Goal: Find specific page/section: Find specific page/section

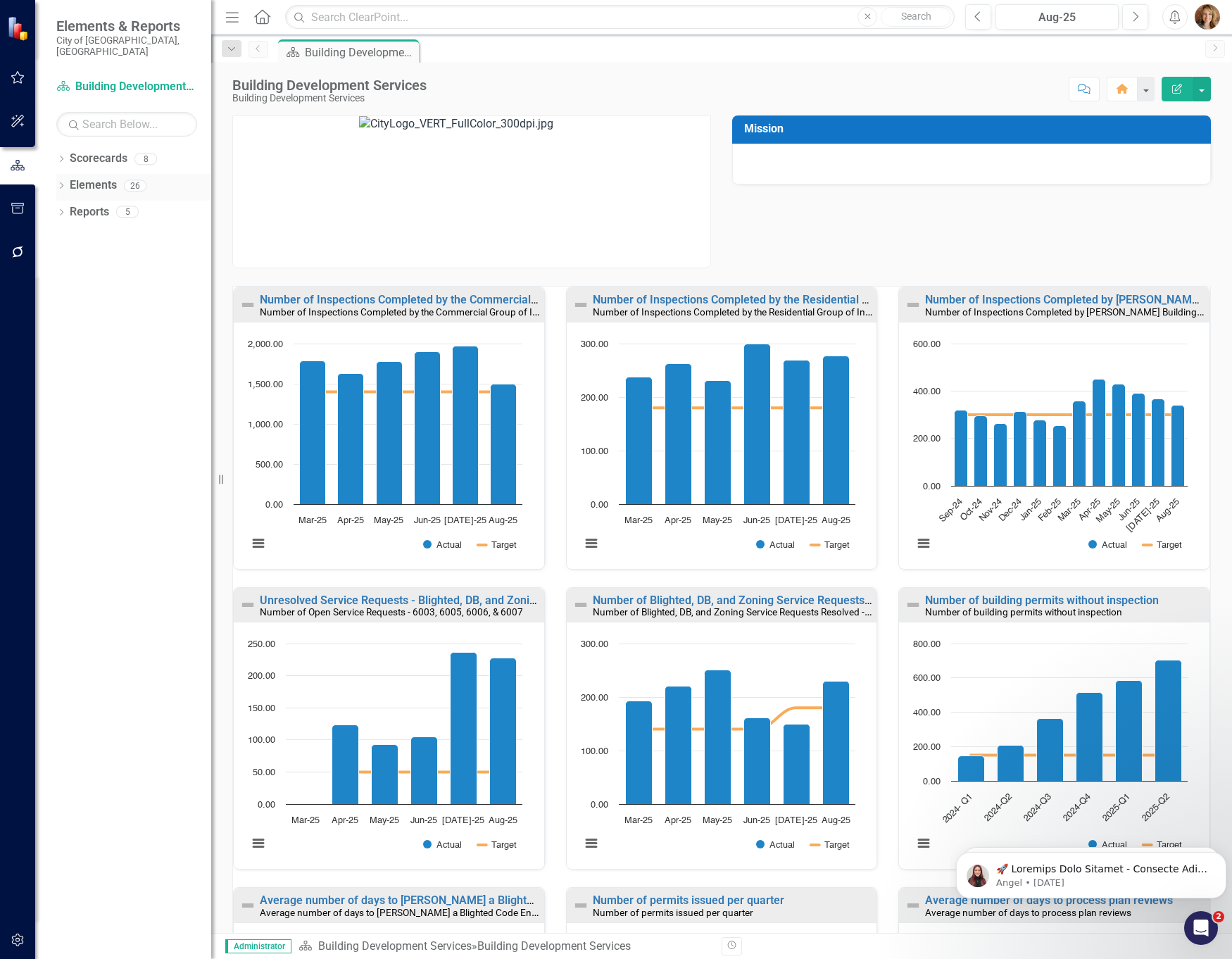
click at [61, 182] on icon at bounding box center [62, 185] width 4 height 6
click at [68, 237] on icon "Dropdown" at bounding box center [68, 241] width 10 height 8
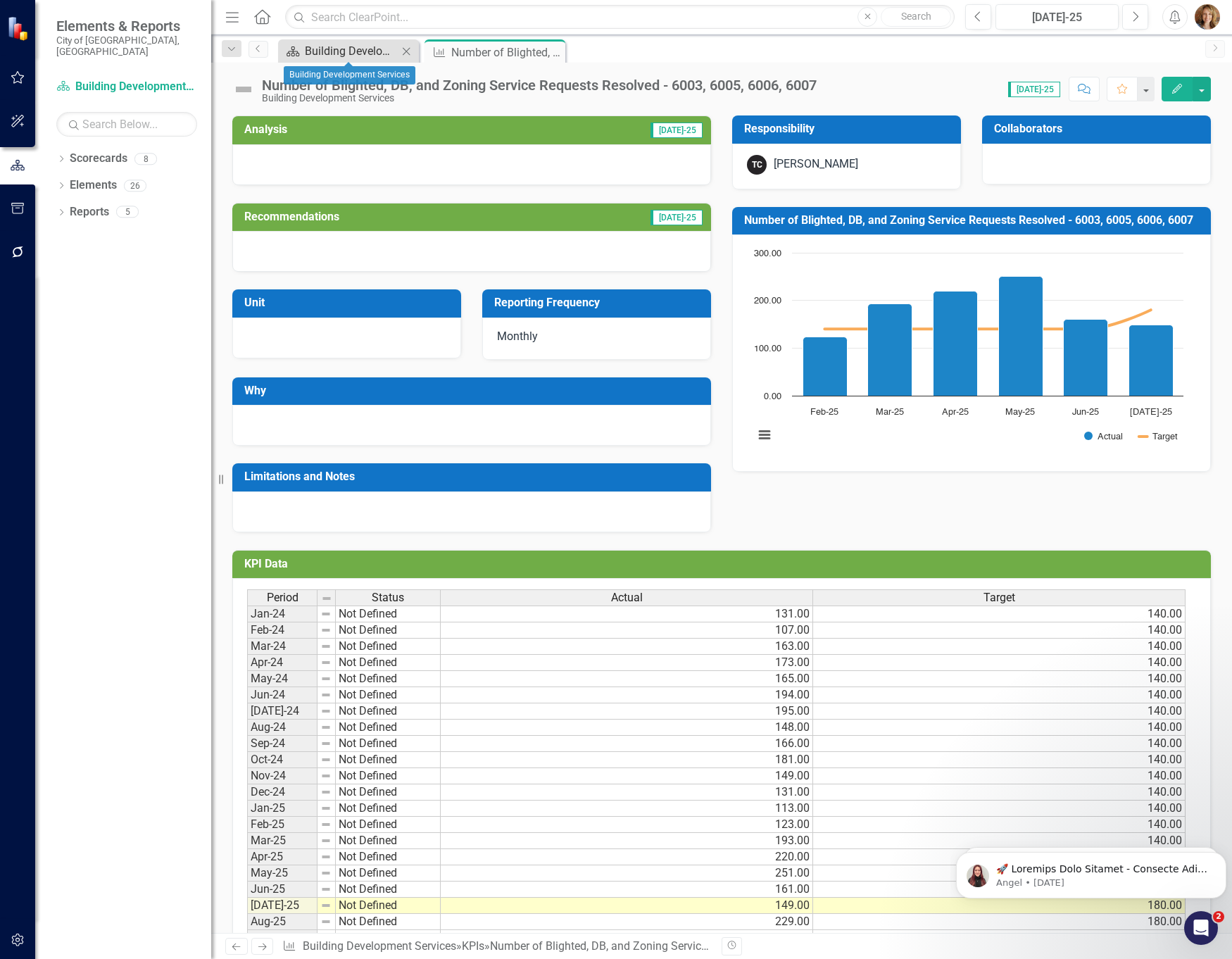
click at [380, 53] on div "Building Development Services" at bounding box center [351, 50] width 93 height 17
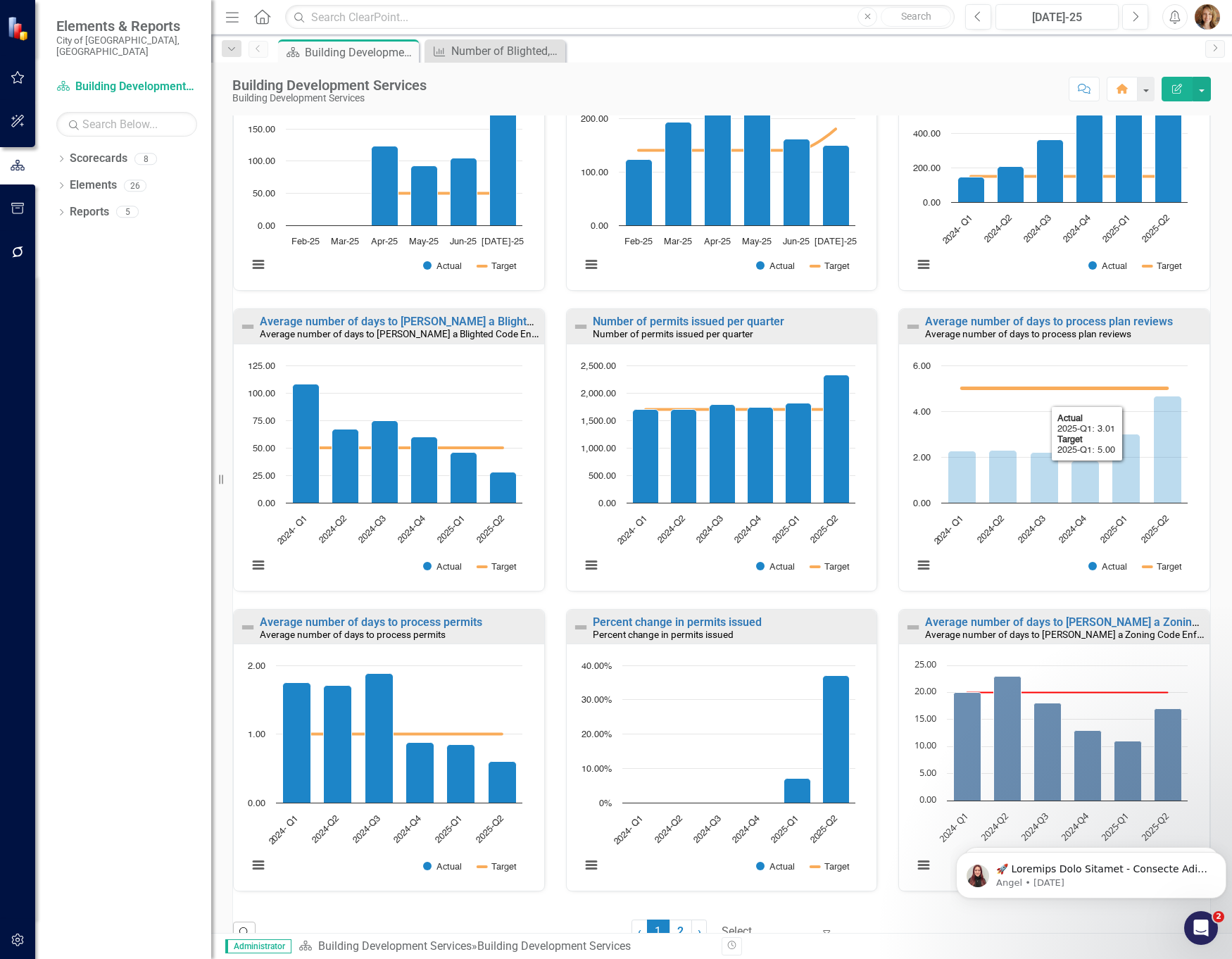
scroll to position [604, 0]
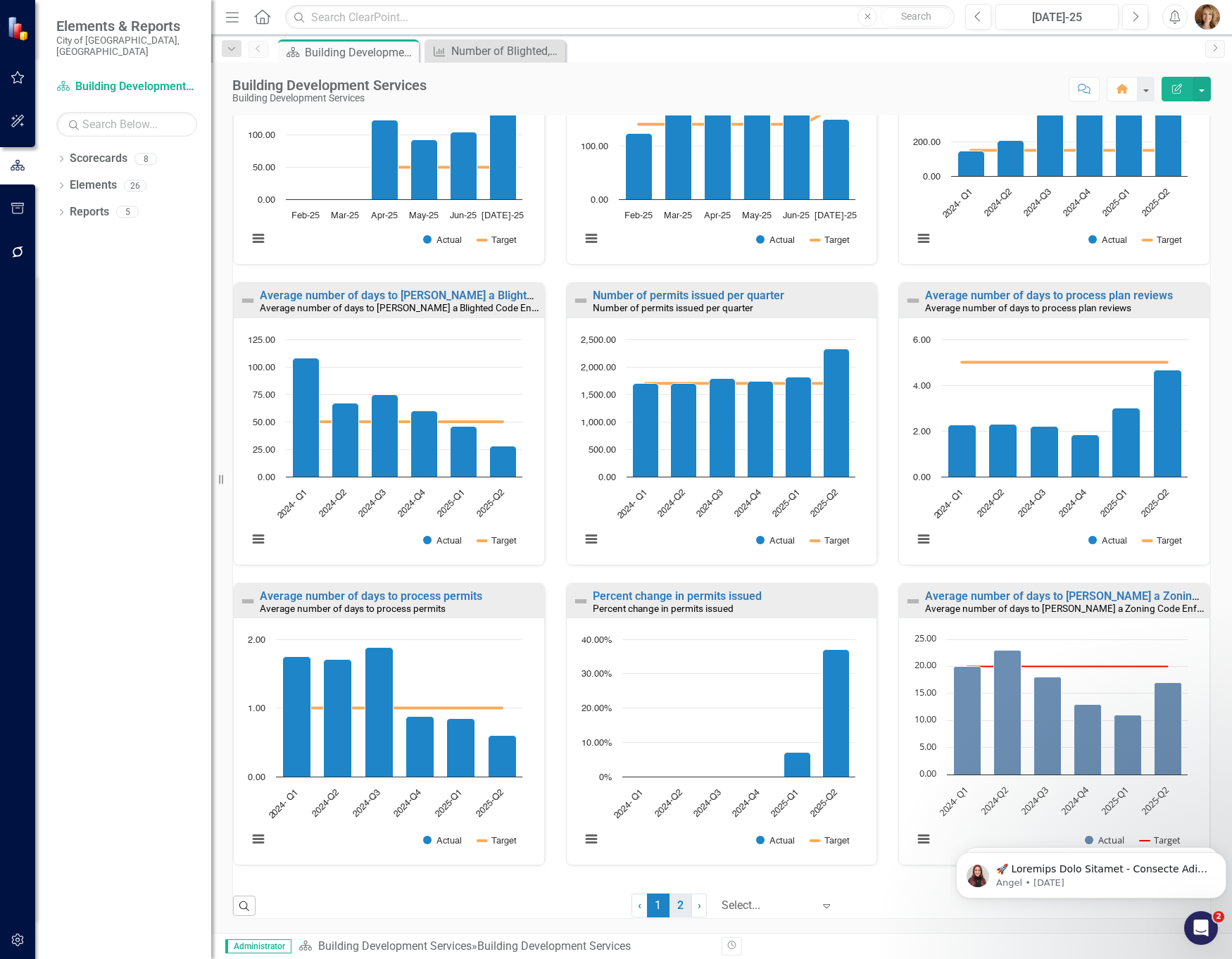
click at [669, 909] on link "2" at bounding box center [681, 906] width 23 height 24
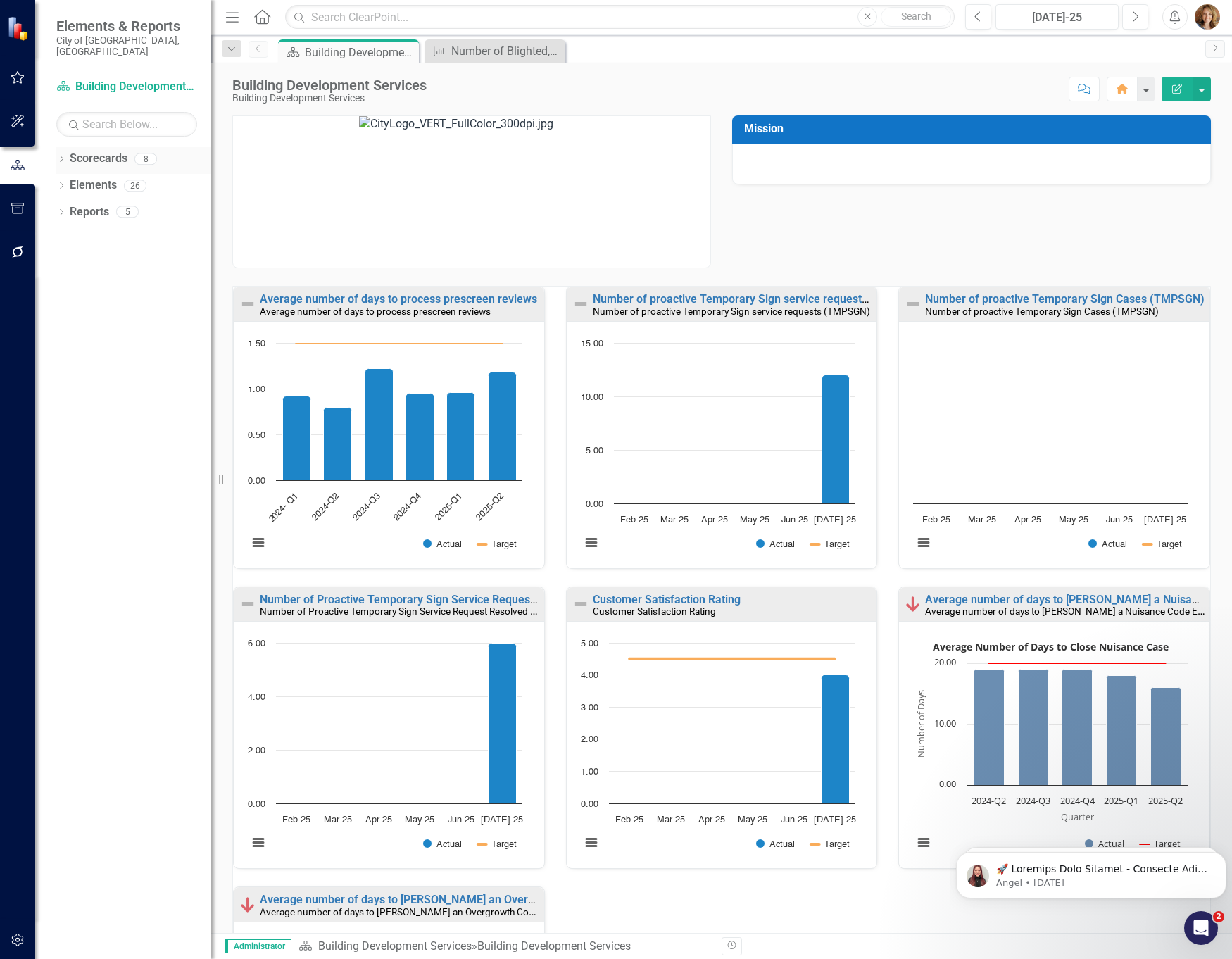
click at [62, 156] on icon at bounding box center [62, 159] width 4 height 6
click at [61, 237] on icon "Dropdown" at bounding box center [61, 241] width 10 height 8
click at [68, 289] on icon at bounding box center [68, 292] width 4 height 6
